Goal: Complete application form

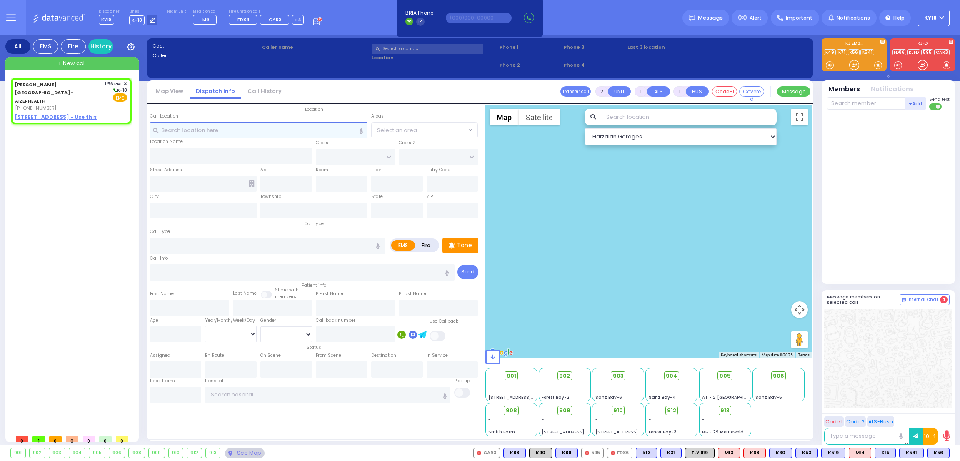
select select
radio input "true"
select select
type input "13:56"
select select "Hatzalah Garages"
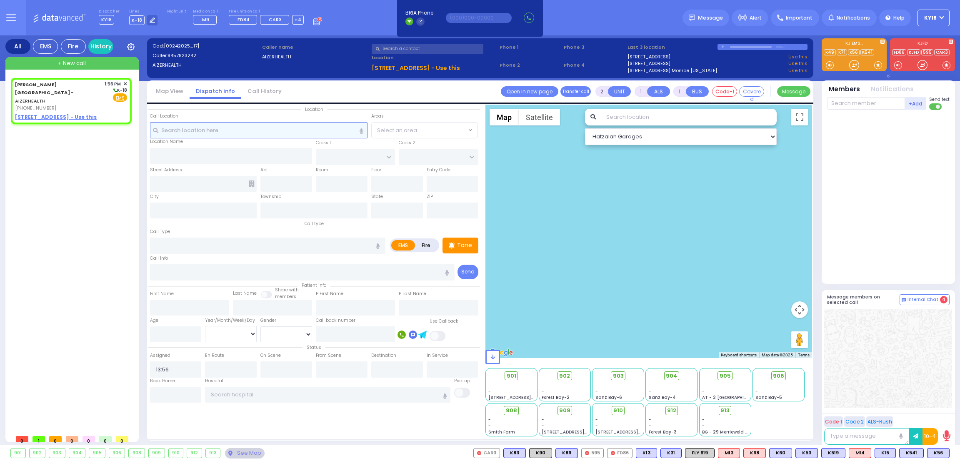
select select
radio input "true"
select select
select select "Hatzalah Garages"
select select
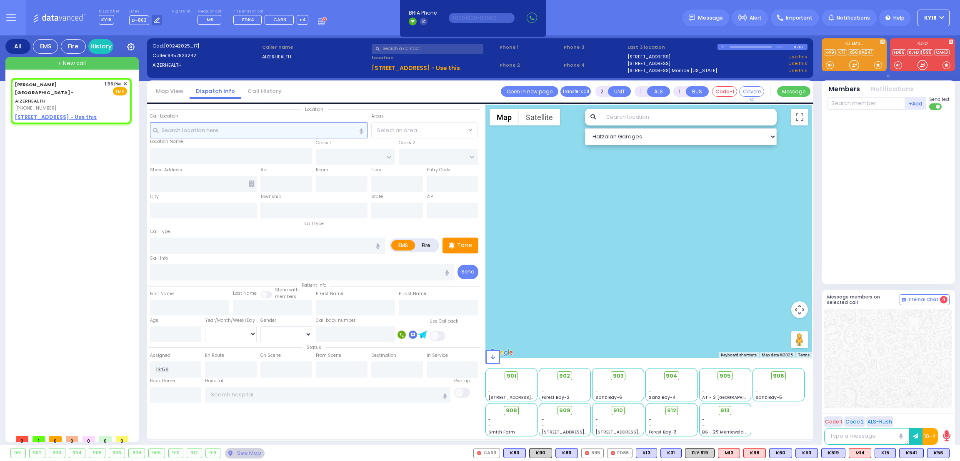
radio input "true"
select select
select select "Hatzalah Garages"
